Goal: Transaction & Acquisition: Purchase product/service

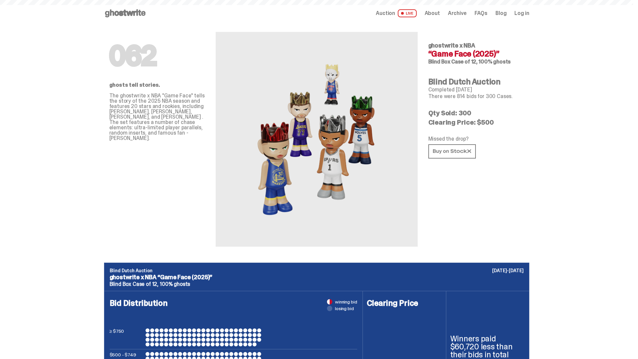
scroll to position [323, 0]
